Goal: Task Accomplishment & Management: Use online tool/utility

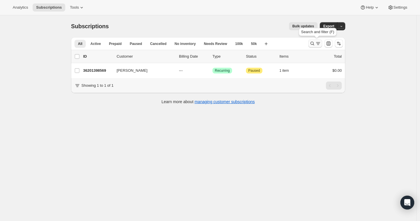
click at [319, 43] on icon "Search and filter results" at bounding box center [318, 44] width 6 height 6
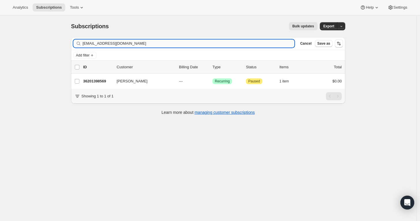
click at [258, 44] on input "[EMAIL_ADDRESS][DOMAIN_NAME]" at bounding box center [189, 44] width 212 height 8
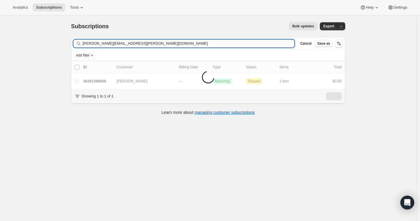
type input "[PERSON_NAME][EMAIL_ADDRESS][PERSON_NAME][DOMAIN_NAME]"
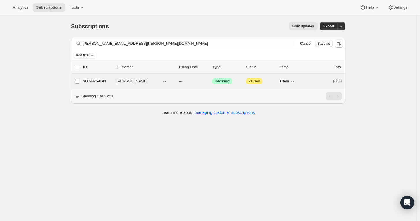
click at [93, 80] on p "36098769193" at bounding box center [97, 81] width 29 height 6
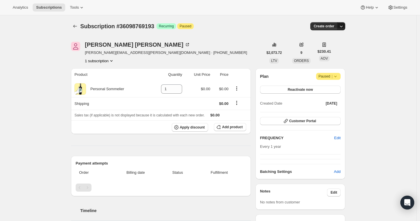
click at [344, 27] on icon "button" at bounding box center [341, 26] width 6 height 6
click at [334, 48] on span "Create custom one-time order" at bounding box center [318, 48] width 50 height 4
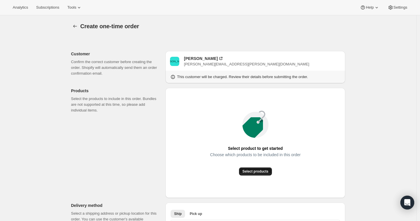
click at [259, 175] on button "Select products" at bounding box center [255, 172] width 33 height 8
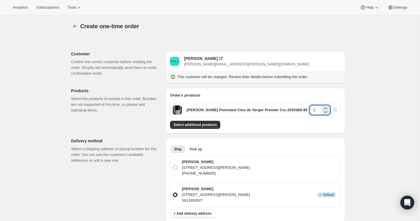
click at [319, 107] on input "1" at bounding box center [316, 110] width 12 height 9
type input "3"
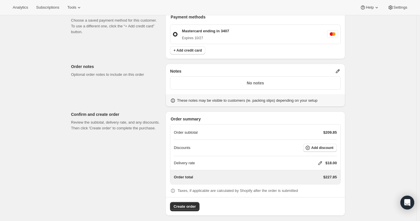
scroll to position [221, 0]
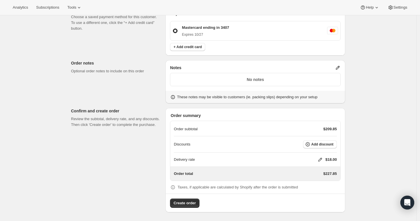
click at [319, 161] on icon at bounding box center [320, 160] width 6 height 6
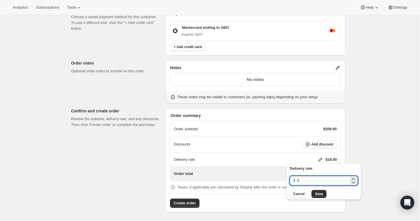
click at [310, 184] on input "0" at bounding box center [323, 180] width 52 height 9
type input "0"
click at [319, 191] on button "Save" at bounding box center [318, 194] width 15 height 8
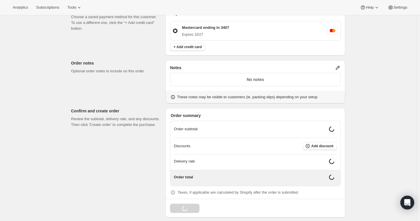
click at [340, 67] on icon at bounding box center [338, 68] width 6 height 6
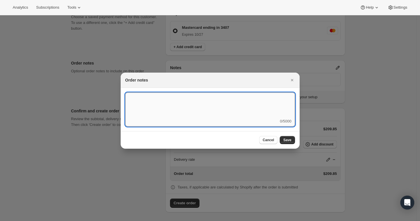
click at [253, 96] on textarea ":r3v:" at bounding box center [210, 106] width 170 height 26
type textarea "Weather HOLD"
click at [289, 143] on button "Save" at bounding box center [287, 140] width 15 height 8
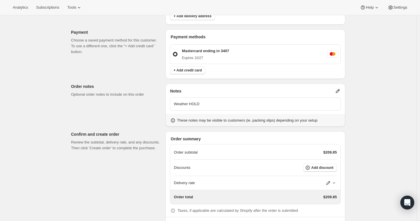
scroll to position [221, 0]
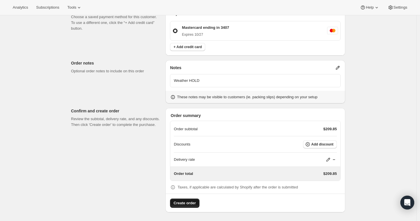
click at [191, 203] on span "Create order" at bounding box center [184, 204] width 22 height 6
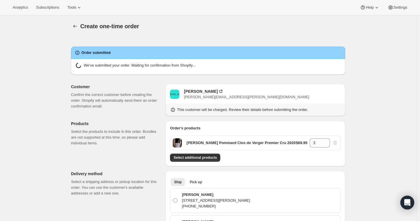
radio input "true"
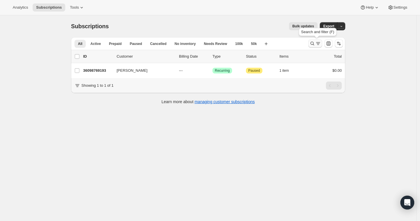
click at [315, 44] on icon "Search and filter results" at bounding box center [312, 44] width 6 height 6
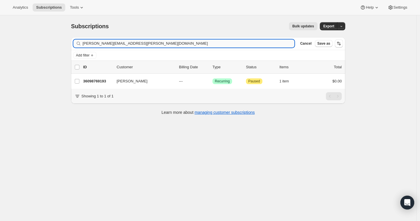
click at [259, 47] on input "james.d.campbell@earthlink.net" at bounding box center [189, 44] width 212 height 8
click at [259, 47] on input "[PERSON_NAME][EMAIL_ADDRESS][PERSON_NAME][DOMAIN_NAME]" at bounding box center [189, 44] width 212 height 8
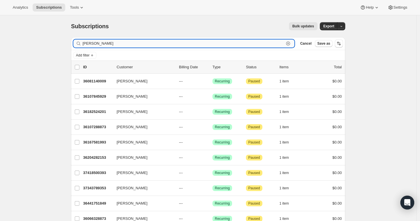
click at [152, 42] on input "Rich de Leuze" at bounding box center [183, 44] width 201 height 8
paste input "rdeleuze@sbcglobal.net"
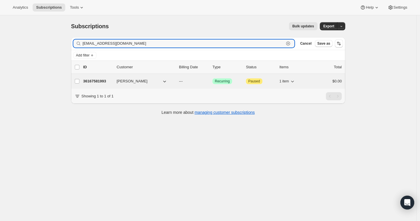
type input "rdeleuze@sbcglobal.net"
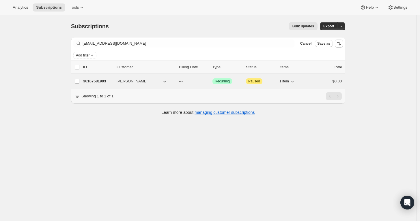
click at [99, 84] on p "36167581993" at bounding box center [97, 81] width 29 height 6
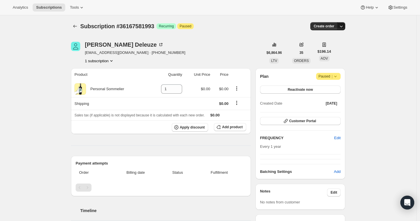
click at [342, 28] on icon "button" at bounding box center [341, 26] width 6 height 6
click at [332, 46] on span "Create custom one-time order" at bounding box center [318, 48] width 50 height 4
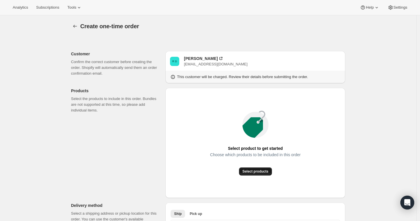
click at [262, 172] on span "Select products" at bounding box center [255, 171] width 26 height 5
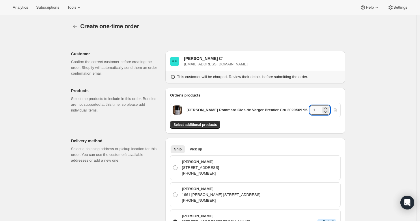
click at [317, 110] on input "1" at bounding box center [316, 110] width 12 height 9
type input "3"
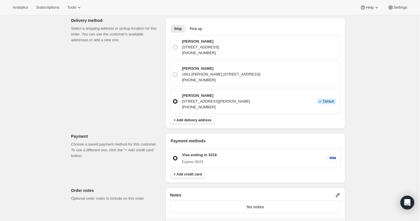
scroll to position [125, 0]
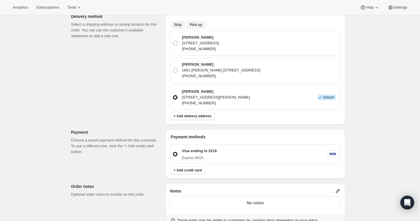
click at [197, 23] on span "Pick up" at bounding box center [196, 25] width 12 height 5
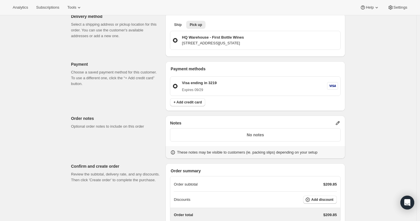
click at [338, 122] on icon at bounding box center [338, 123] width 6 height 6
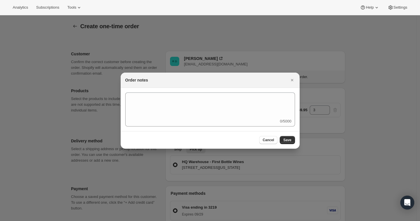
scroll to position [0, 0]
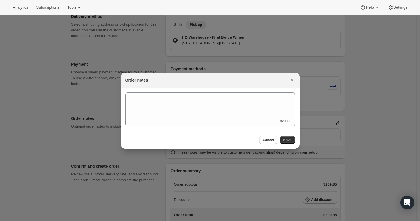
click at [277, 119] on div "0/5000" at bounding box center [210, 110] width 170 height 34
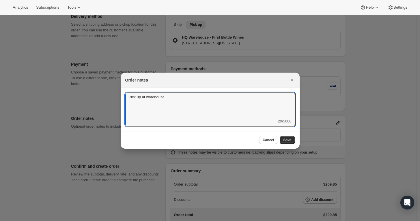
type textarea "Pick up at warehouse"
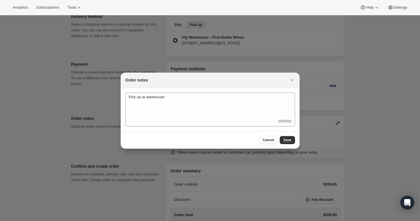
click at [291, 135] on div "Cancel Save" at bounding box center [210, 140] width 179 height 18
click at [290, 140] on span "Save" at bounding box center [287, 140] width 8 height 5
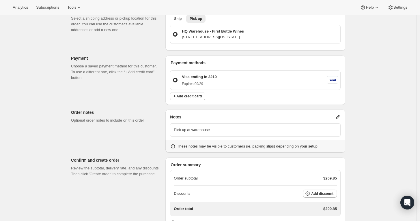
scroll to position [166, 0]
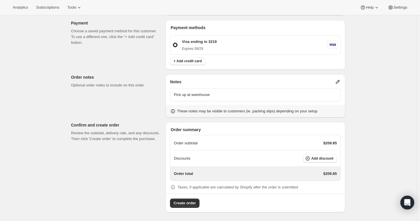
click at [195, 197] on div "Create order" at bounding box center [255, 201] width 179 height 14
click at [187, 205] on span "Create order" at bounding box center [184, 204] width 22 height 6
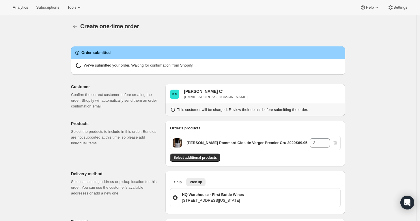
radio input "true"
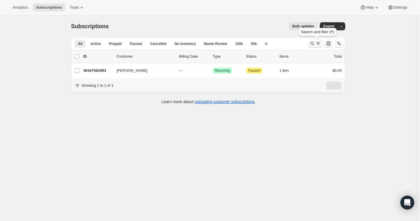
click at [317, 40] on button "Search and filter results" at bounding box center [315, 44] width 14 height 8
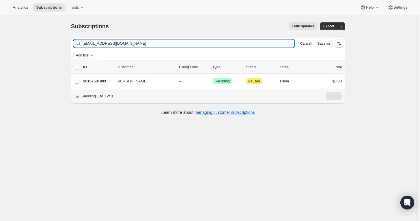
click at [224, 42] on input "rdeleuze@sbcglobal.net" at bounding box center [189, 44] width 212 height 8
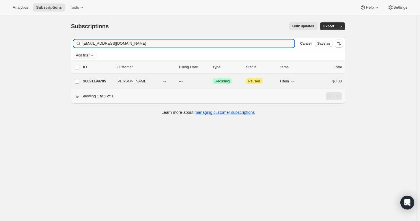
type input "piyush@vantageconstructiongroup.com"
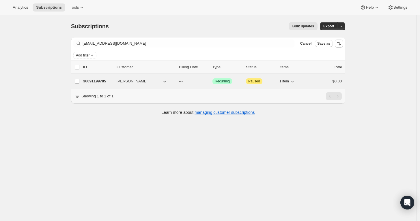
click at [96, 80] on p "36091199785" at bounding box center [97, 81] width 29 height 6
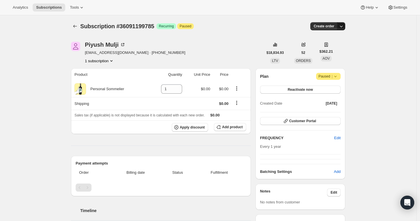
click at [344, 27] on icon "button" at bounding box center [341, 26] width 6 height 6
click at [330, 48] on span "Create custom one-time order" at bounding box center [318, 48] width 50 height 4
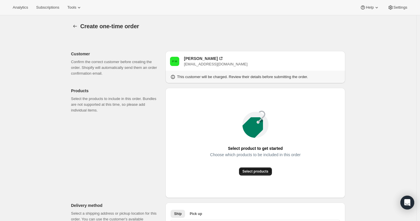
click at [256, 172] on span "Select products" at bounding box center [255, 171] width 26 height 5
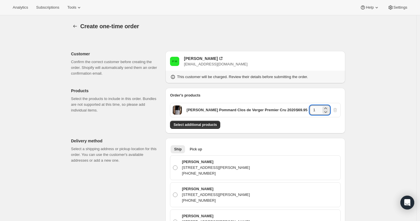
click at [318, 109] on input "1" at bounding box center [316, 110] width 12 height 9
type input "6"
click at [225, 126] on div "Select additional products" at bounding box center [255, 125] width 171 height 8
click at [210, 125] on span "Select additional products" at bounding box center [194, 125] width 43 height 5
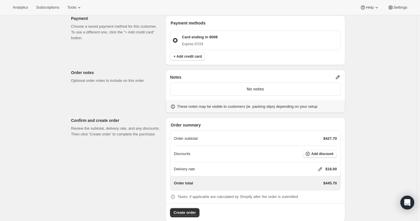
scroll to position [306, 0]
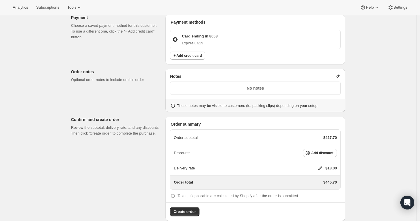
click at [313, 88] on p "No notes" at bounding box center [255, 88] width 163 height 6
click at [337, 78] on icon at bounding box center [338, 77] width 6 height 6
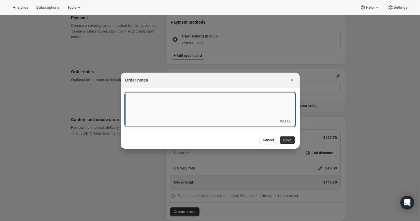
click at [268, 107] on textarea ":r3t:" at bounding box center [210, 106] width 170 height 26
type textarea "Temp Control"
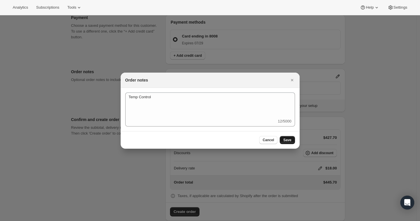
click at [287, 141] on span "Save" at bounding box center [287, 140] width 8 height 5
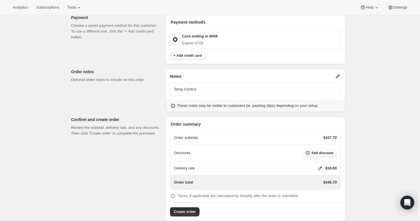
click at [321, 167] on icon at bounding box center [320, 169] width 6 height 6
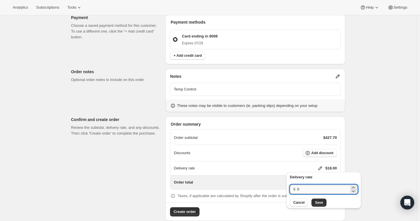
click at [318, 187] on input "0" at bounding box center [323, 189] width 52 height 9
type input "0"
click at [315, 201] on span "Save" at bounding box center [319, 203] width 8 height 5
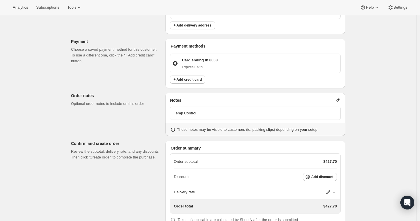
scroll to position [314, 0]
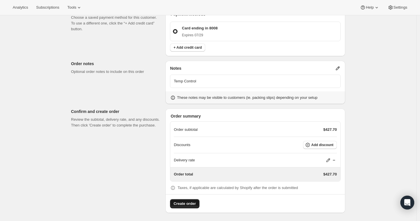
click at [184, 201] on span "Create order" at bounding box center [184, 204] width 22 height 6
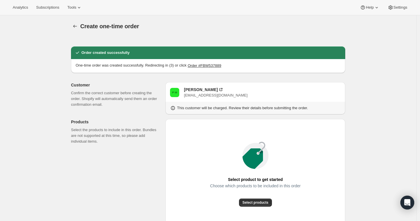
radio input "true"
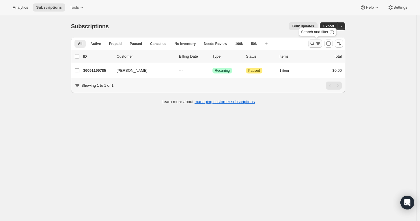
click at [315, 41] on icon "Search and filter results" at bounding box center [312, 44] width 6 height 6
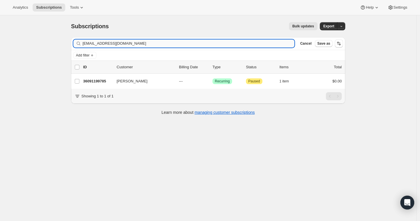
click at [234, 41] on input "piyush@vantageconstructiongroup.com" at bounding box center [189, 44] width 212 height 8
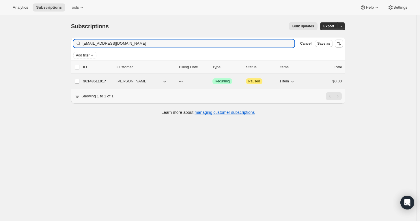
type input "stuartsindell@gmail.com"
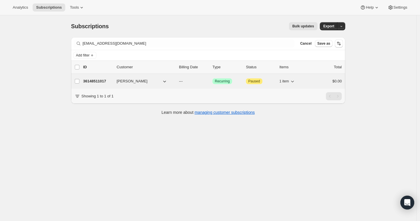
click at [100, 80] on p "36148511017" at bounding box center [97, 81] width 29 height 6
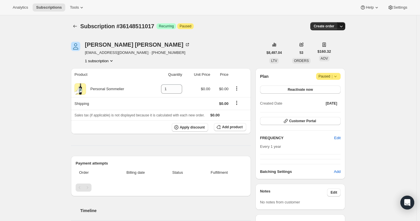
click at [344, 27] on icon "button" at bounding box center [341, 26] width 6 height 6
click at [334, 48] on span "Create custom one-time order" at bounding box center [318, 48] width 50 height 4
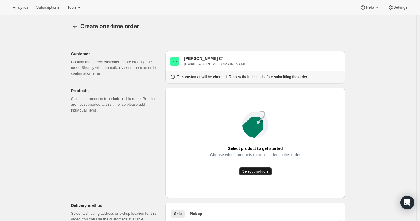
click at [253, 173] on span "Select products" at bounding box center [255, 171] width 26 height 5
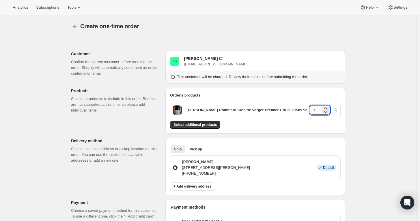
click at [321, 111] on input "1" at bounding box center [316, 110] width 12 height 9
type input "2"
click at [363, 116] on div "Create one-time order. This page is ready Create one-time order Customer Confir…" at bounding box center [208, 218] width 416 height 406
click at [217, 122] on button "Select additional products" at bounding box center [195, 125] width 50 height 8
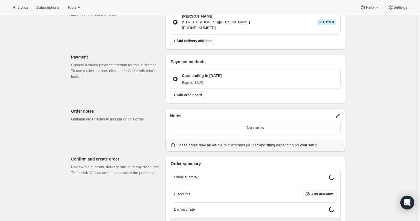
scroll to position [164, 0]
click at [339, 115] on icon at bounding box center [338, 116] width 4 height 4
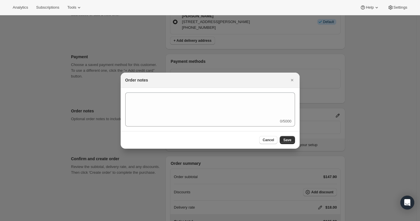
scroll to position [0, 0]
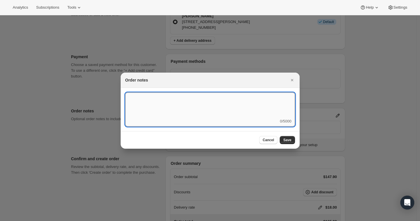
click at [248, 114] on textarea ":r3t:" at bounding box center [210, 106] width 170 height 26
type textarea "Temp control"
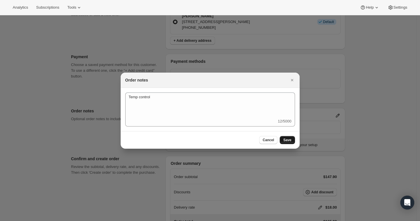
click at [290, 139] on span "Save" at bounding box center [287, 140] width 8 height 5
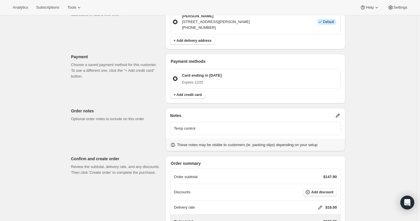
scroll to position [212, 0]
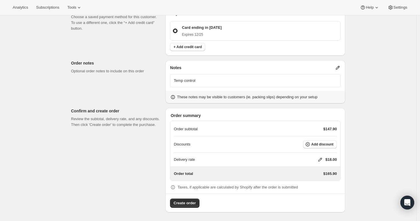
click at [321, 160] on icon at bounding box center [320, 160] width 6 height 6
click at [315, 188] on div "Delivery rate $ 0 Cancel Save" at bounding box center [324, 182] width 68 height 32
click at [375, 106] on div "Create one-time order. This page is ready Create one-time order Customer Confir…" at bounding box center [208, 12] width 416 height 418
click at [187, 204] on span "Create order" at bounding box center [184, 204] width 22 height 6
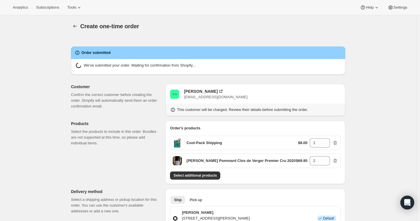
radio input "true"
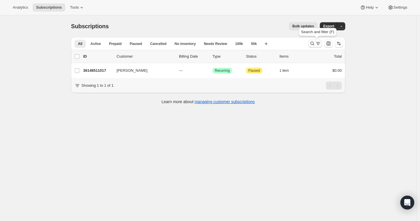
click at [314, 42] on icon "Search and filter results" at bounding box center [312, 44] width 6 height 6
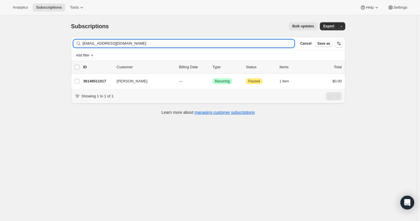
click at [229, 46] on input "[EMAIL_ADDRESS][DOMAIN_NAME]" at bounding box center [189, 44] width 212 height 8
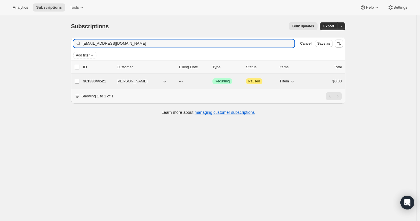
type input "[EMAIL_ADDRESS][DOMAIN_NAME]"
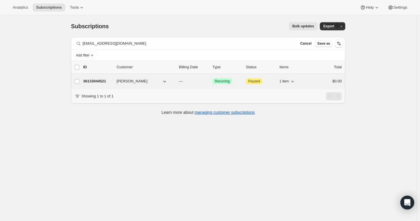
click at [91, 80] on p "36133044521" at bounding box center [97, 81] width 29 height 6
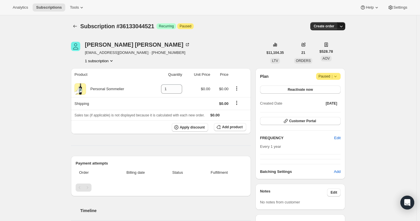
click at [344, 27] on icon "button" at bounding box center [341, 26] width 6 height 6
click at [337, 46] on span "Create custom one-time order" at bounding box center [318, 48] width 50 height 4
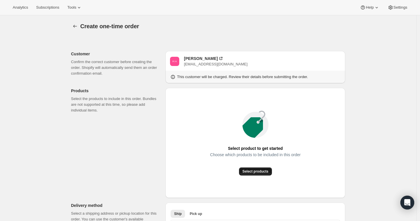
click at [267, 173] on span "Select products" at bounding box center [255, 171] width 26 height 5
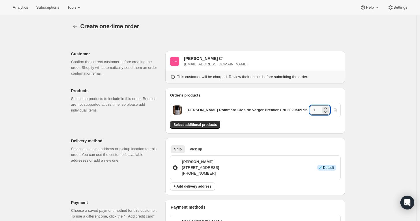
click at [317, 111] on input "1" at bounding box center [316, 110] width 12 height 9
type input "6"
click at [361, 96] on div "Create one-time order. This page is ready Create one-time order Customer Confir…" at bounding box center [208, 215] width 416 height 401
click at [193, 122] on button "Select additional products" at bounding box center [195, 125] width 50 height 8
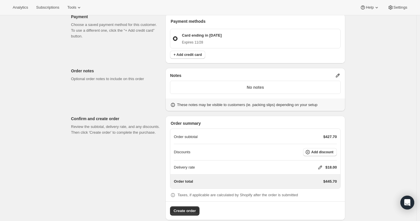
scroll to position [212, 0]
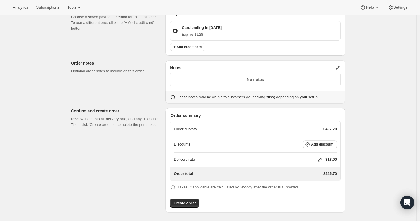
click at [322, 159] on icon at bounding box center [320, 160] width 4 height 4
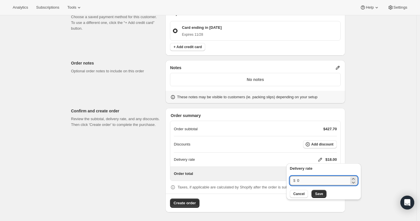
click at [316, 179] on input "0" at bounding box center [323, 180] width 52 height 9
type input "0"
click at [317, 196] on span "Save" at bounding box center [319, 194] width 8 height 5
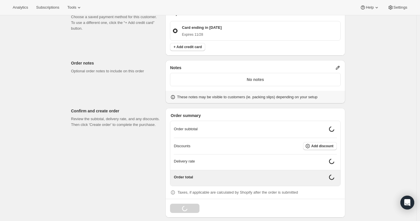
click at [340, 66] on icon at bounding box center [338, 68] width 6 height 6
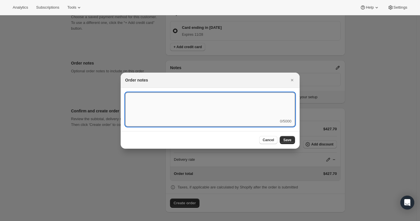
click at [230, 93] on textarea ":r3t:" at bounding box center [210, 106] width 170 height 26
type textarea "Temp Control"
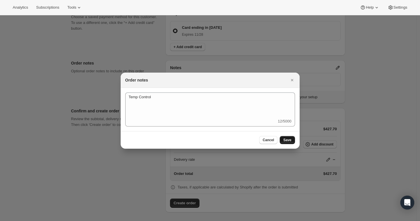
click at [282, 140] on button "Save" at bounding box center [287, 140] width 15 height 8
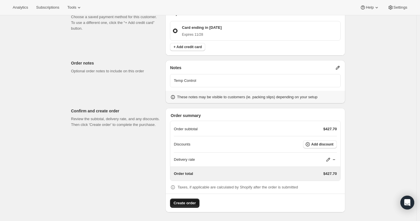
click at [190, 203] on span "Create order" at bounding box center [184, 204] width 22 height 6
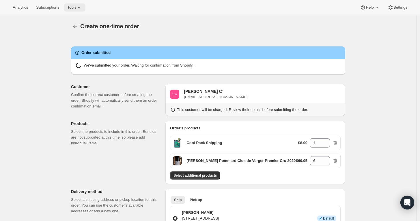
radio input "true"
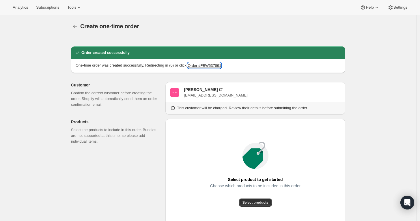
click at [206, 64] on button "Order #FBW537891" at bounding box center [204, 66] width 33 height 6
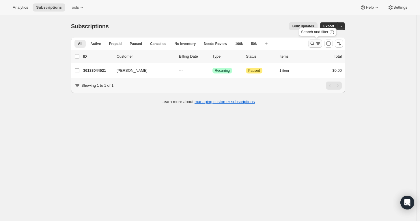
click at [310, 44] on button "Search and filter results" at bounding box center [315, 44] width 14 height 8
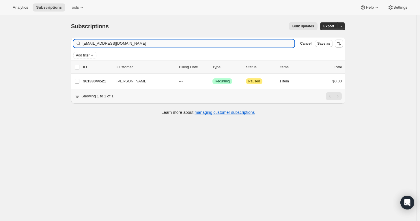
click at [250, 45] on input "[EMAIL_ADDRESS][DOMAIN_NAME]" at bounding box center [189, 44] width 212 height 8
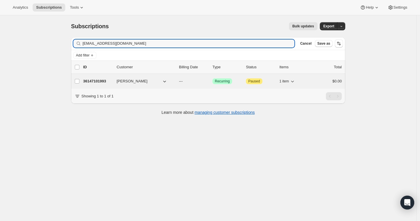
type input "dhammer912@gmail.com"
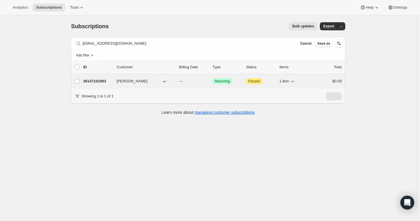
click at [94, 77] on div "36147101993 David Hammer --- Success Recurring Attention Paused 1 item $0.00" at bounding box center [212, 81] width 259 height 8
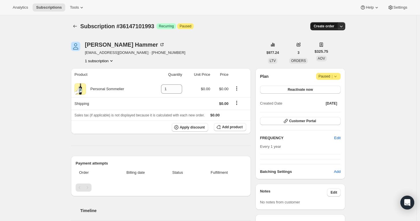
click at [332, 24] on span "Create order" at bounding box center [324, 26] width 20 height 5
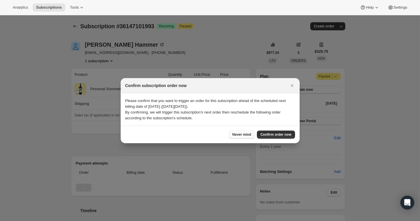
click at [245, 135] on span "Never mind" at bounding box center [241, 134] width 19 height 5
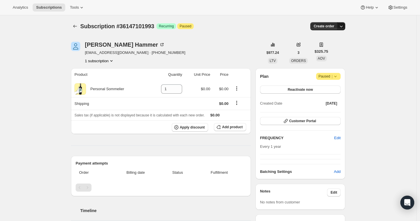
click at [343, 26] on icon "button" at bounding box center [341, 26] width 6 height 6
click at [333, 49] on span "Create custom one-time order" at bounding box center [318, 48] width 50 height 4
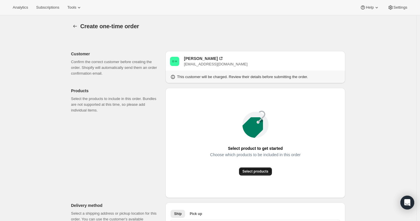
click at [265, 171] on span "Select products" at bounding box center [255, 171] width 26 height 5
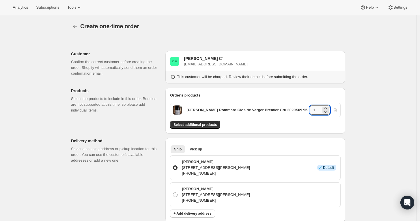
click at [313, 110] on input "1" at bounding box center [316, 110] width 12 height 9
click at [318, 112] on input "41" at bounding box center [316, 110] width 12 height 9
type input "4"
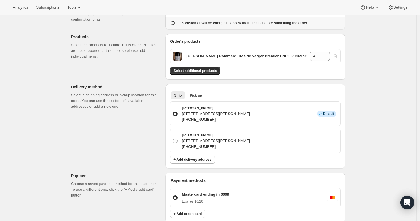
scroll to position [53, 0]
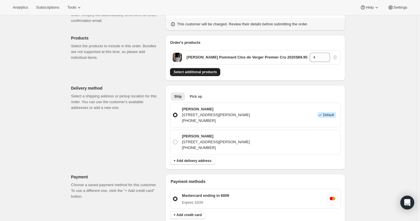
click at [208, 68] on button "Select additional products" at bounding box center [195, 72] width 50 height 8
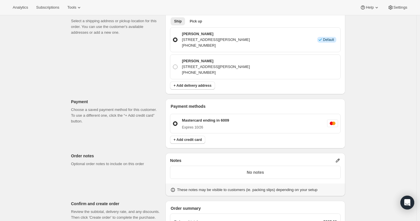
scroll to position [239, 0]
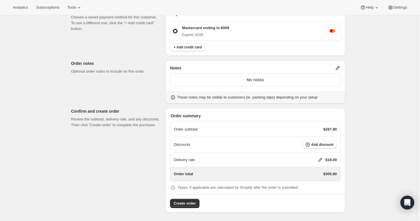
click at [340, 67] on icon at bounding box center [338, 68] width 4 height 4
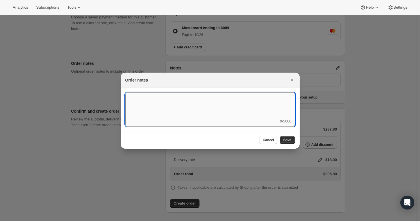
click at [256, 105] on textarea ":r42:" at bounding box center [210, 106] width 170 height 26
type textarea "Temp Control"
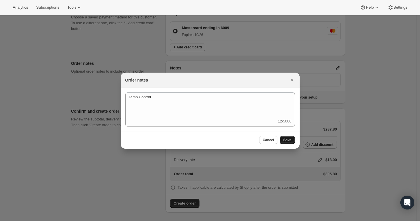
click at [289, 141] on span "Save" at bounding box center [287, 140] width 8 height 5
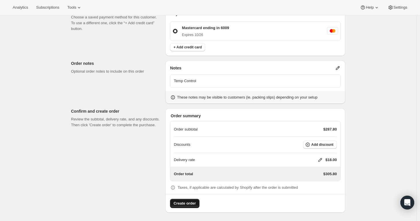
click at [185, 201] on span "Create order" at bounding box center [184, 204] width 22 height 6
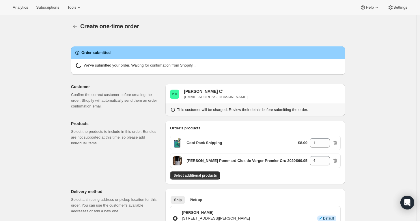
radio input "true"
